Goal: Book appointment/travel/reservation

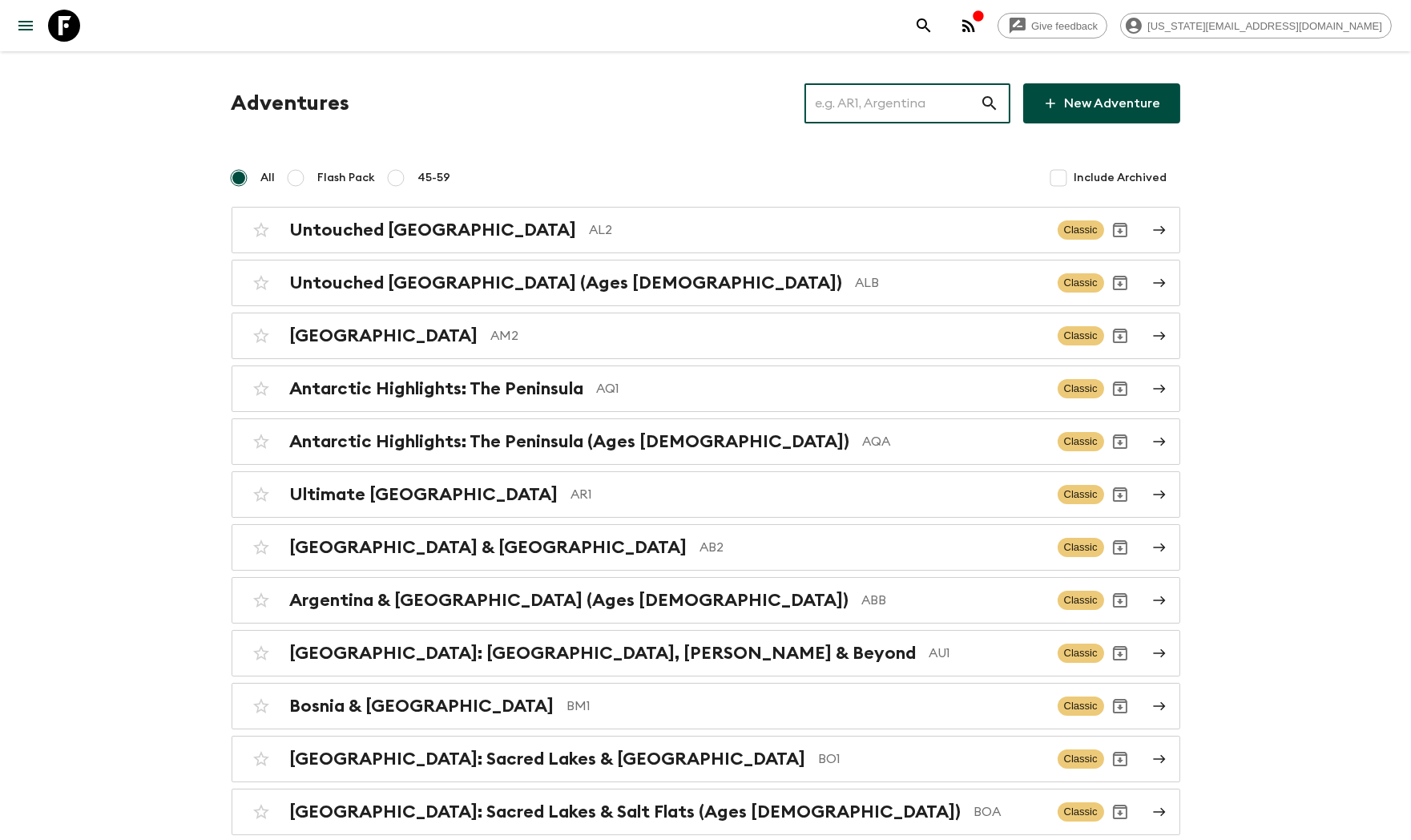
drag, startPoint x: 906, startPoint y: 88, endPoint x: 903, endPoint y: 104, distance: 16.3
click at [904, 91] on input "text" at bounding box center [892, 103] width 175 height 45
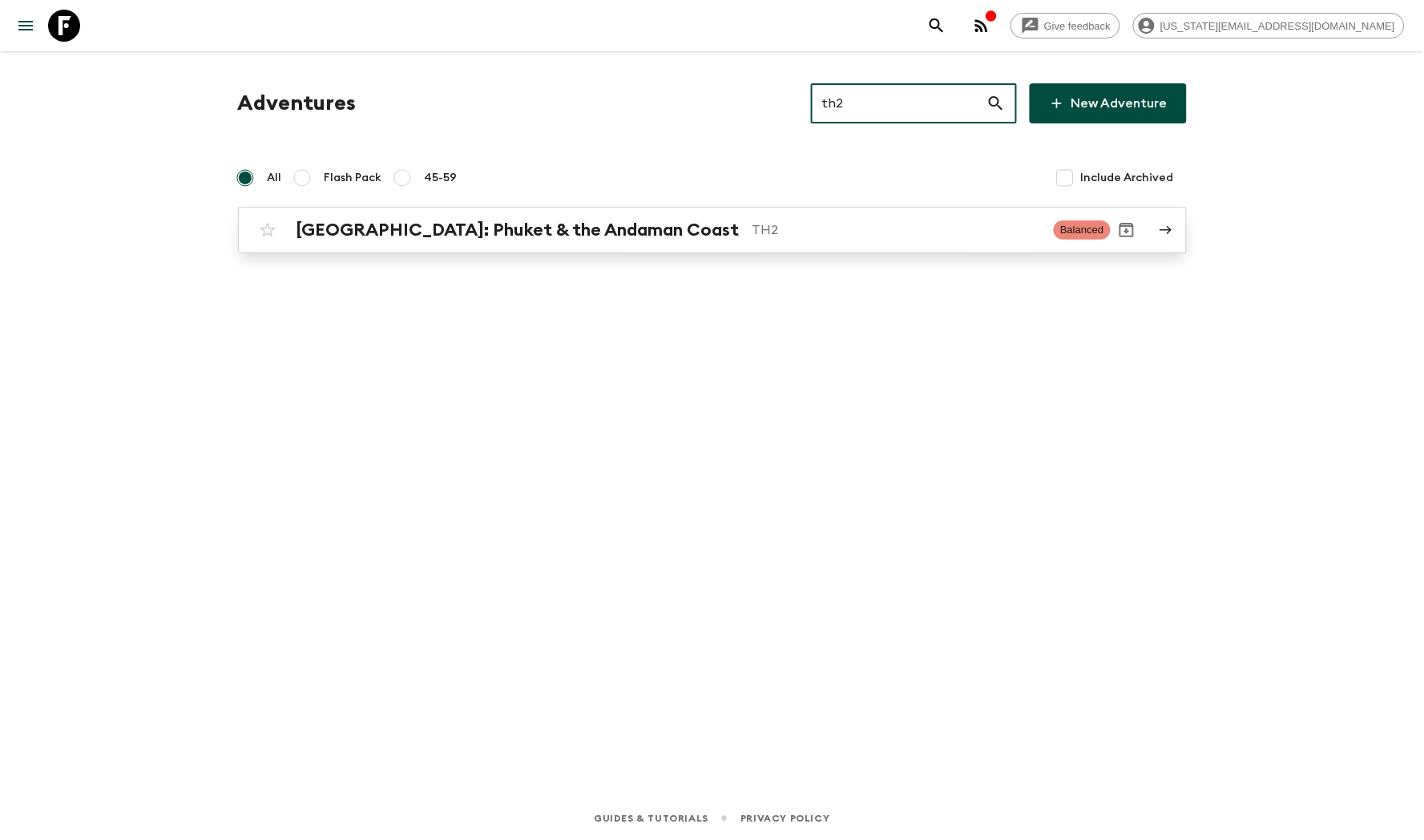
type input "th2"
click at [585, 233] on h2 "[GEOGRAPHIC_DATA]: Phuket & the Andaman Coast" at bounding box center [518, 230] width 443 height 20
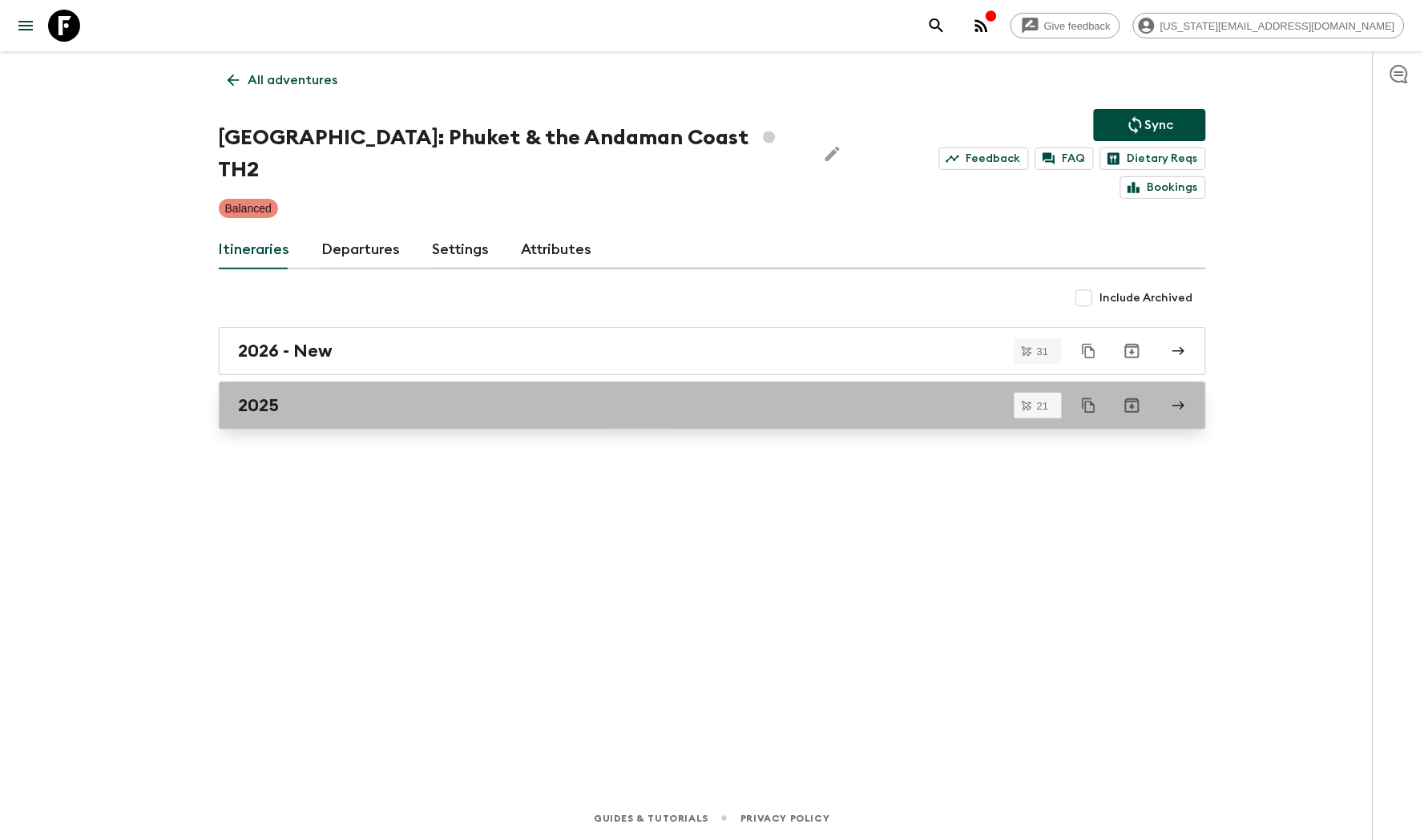
click at [319, 395] on div "2025" at bounding box center [697, 405] width 916 height 20
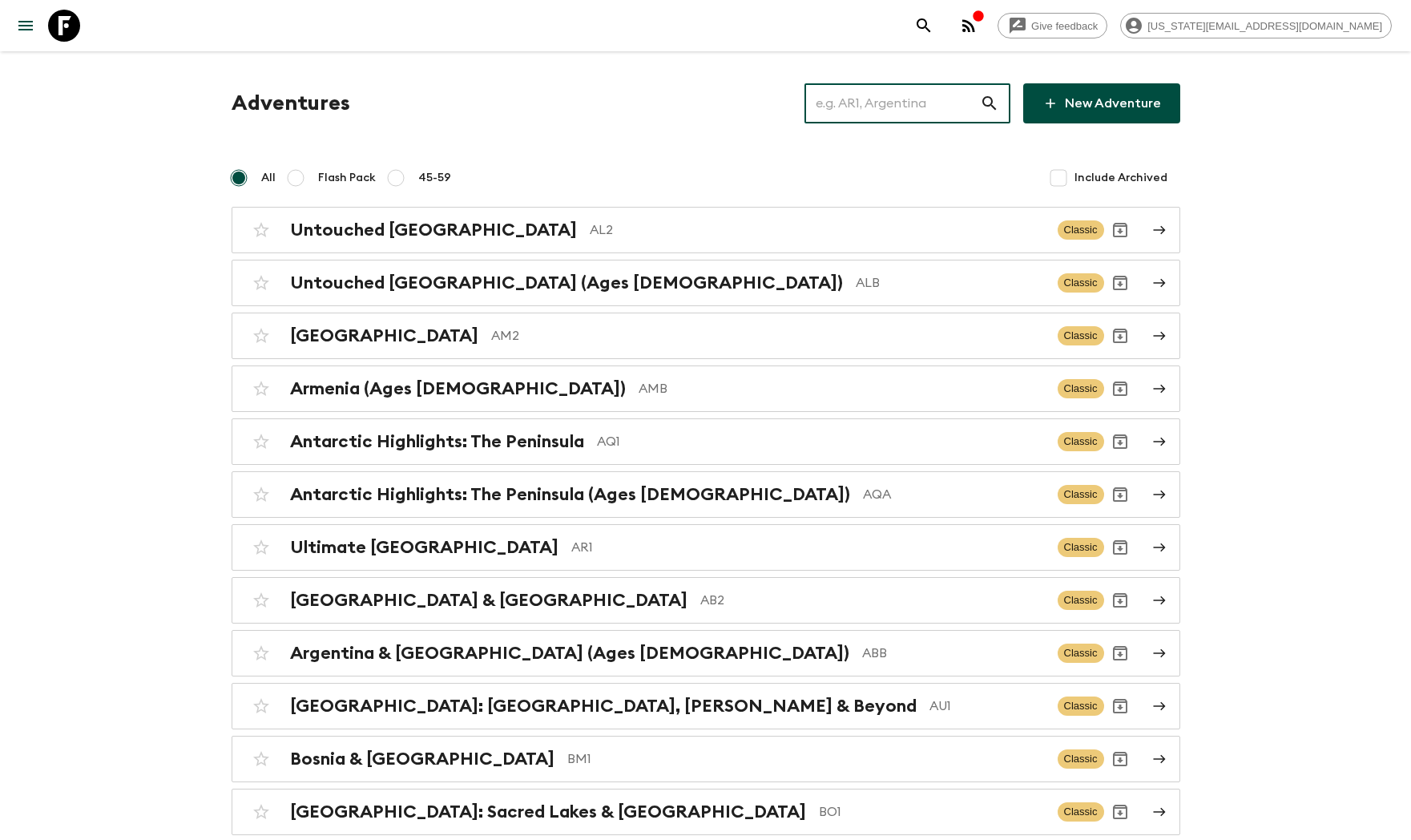
click at [928, 122] on input "text" at bounding box center [892, 103] width 175 height 45
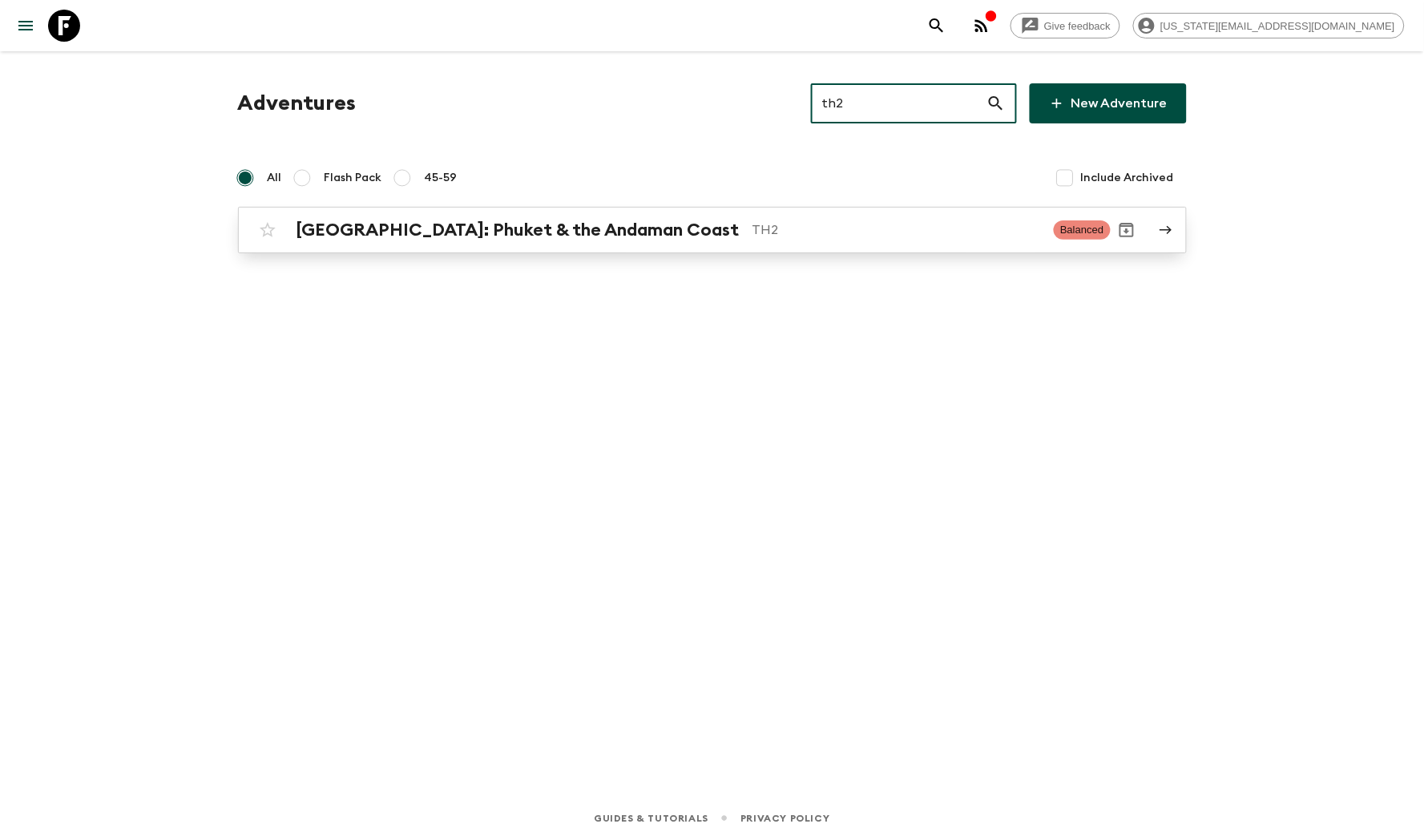
type input "th2"
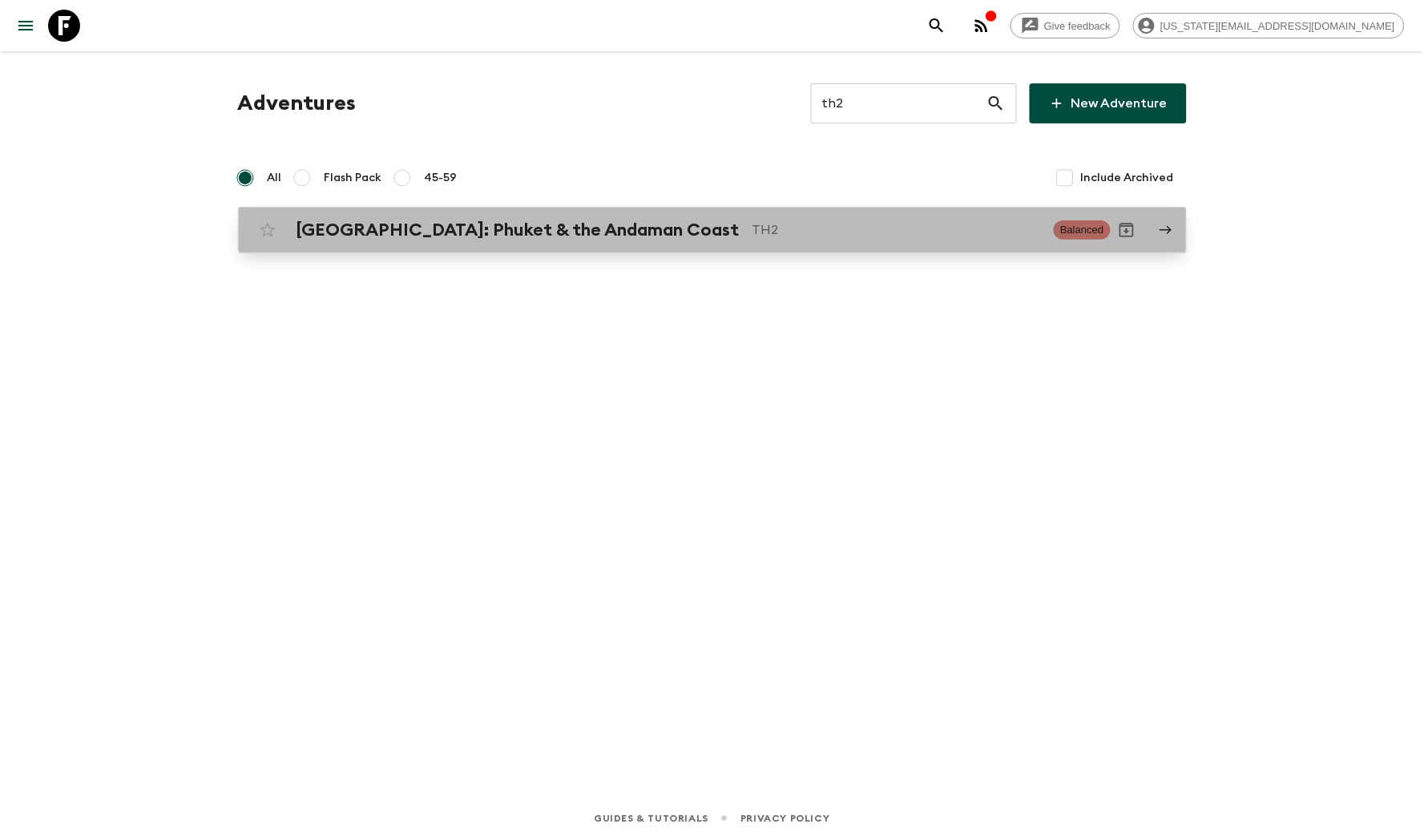
click at [414, 232] on h2 "[GEOGRAPHIC_DATA]: Phuket & the Andaman Coast" at bounding box center [518, 230] width 443 height 20
